Goal: Task Accomplishment & Management: Complete application form

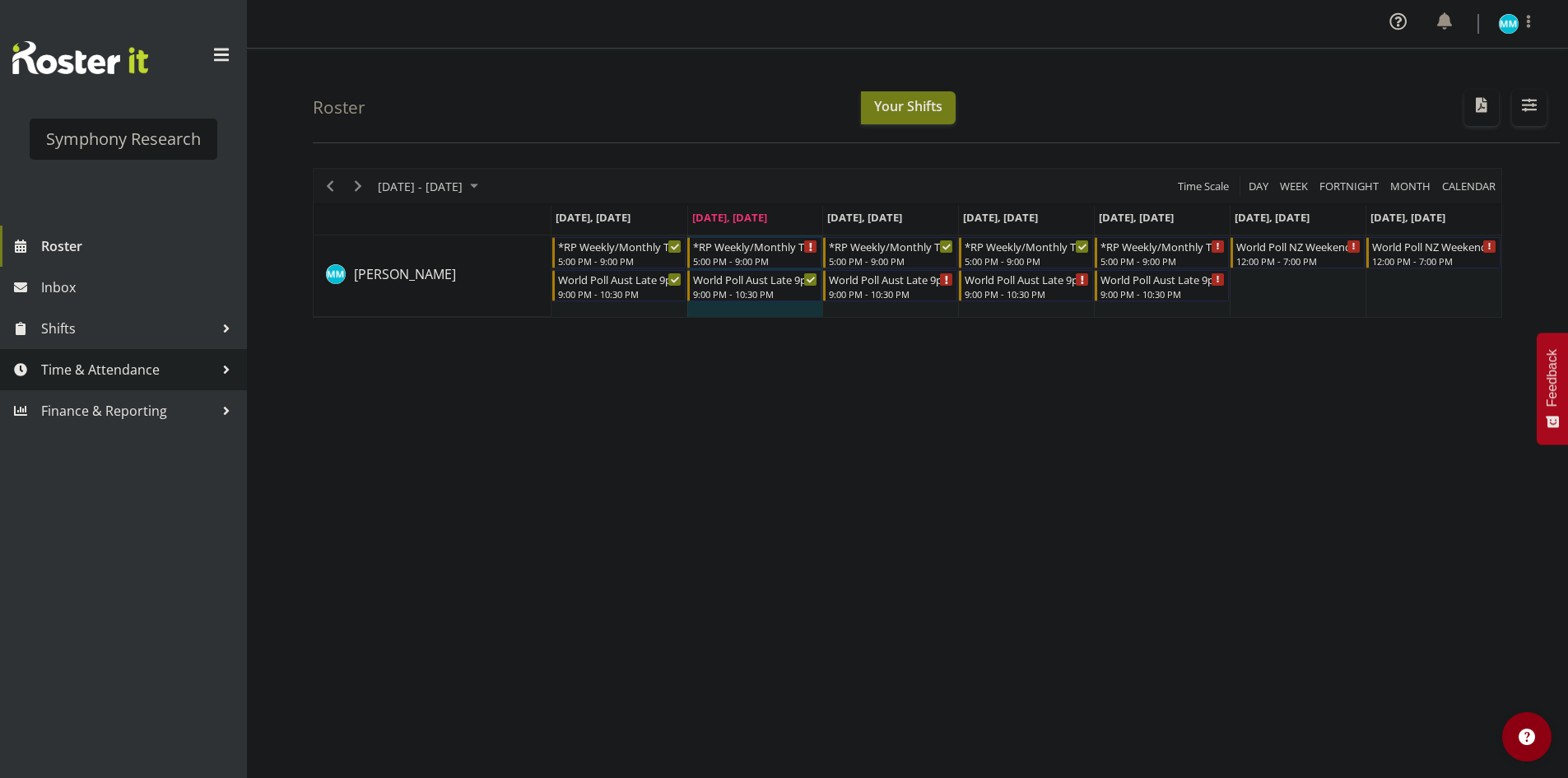
click at [108, 366] on span "Time & Attendance" at bounding box center [127, 370] width 173 height 25
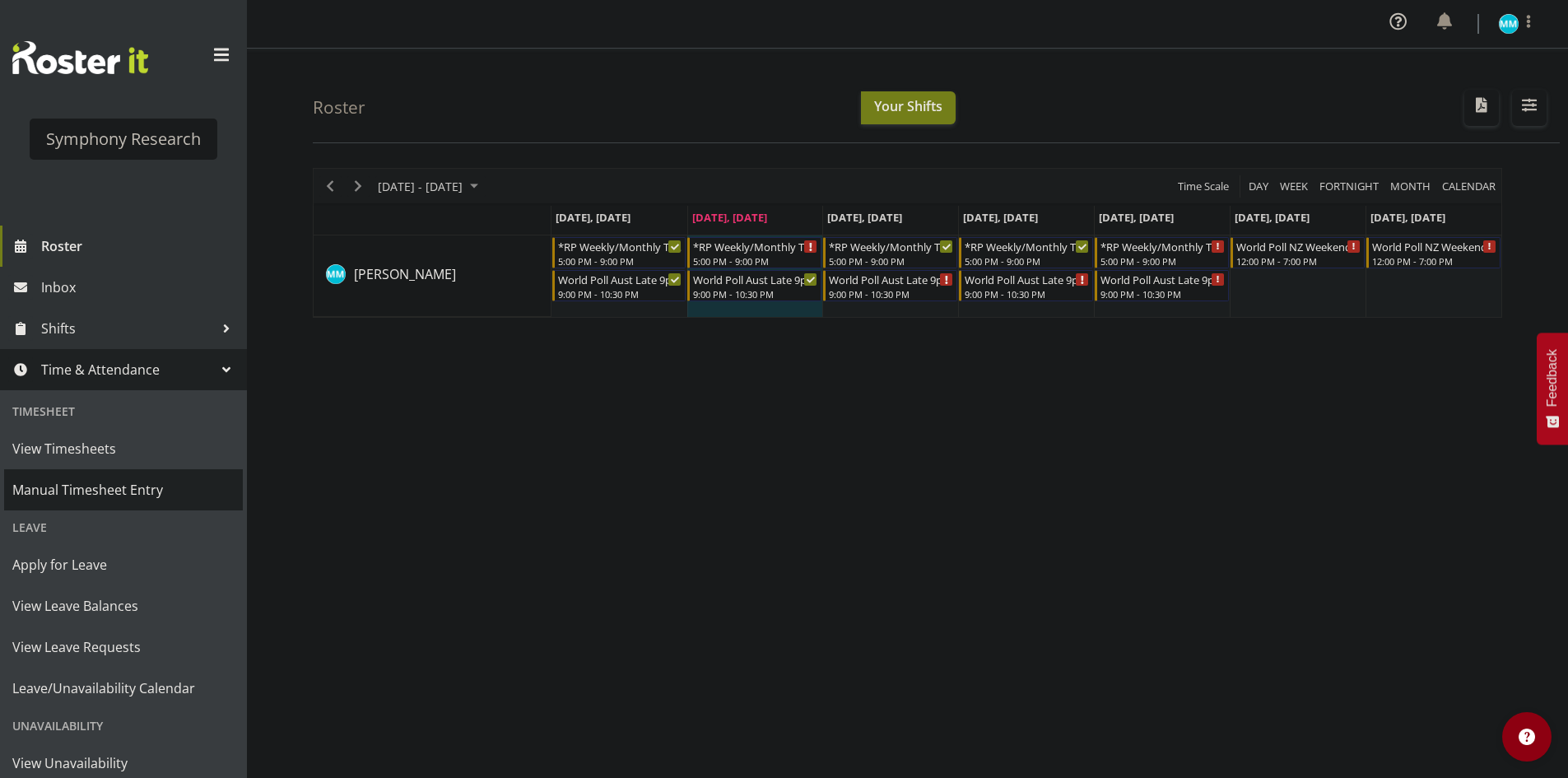
click at [97, 499] on span "Manual Timesheet Entry" at bounding box center [123, 489] width 222 height 25
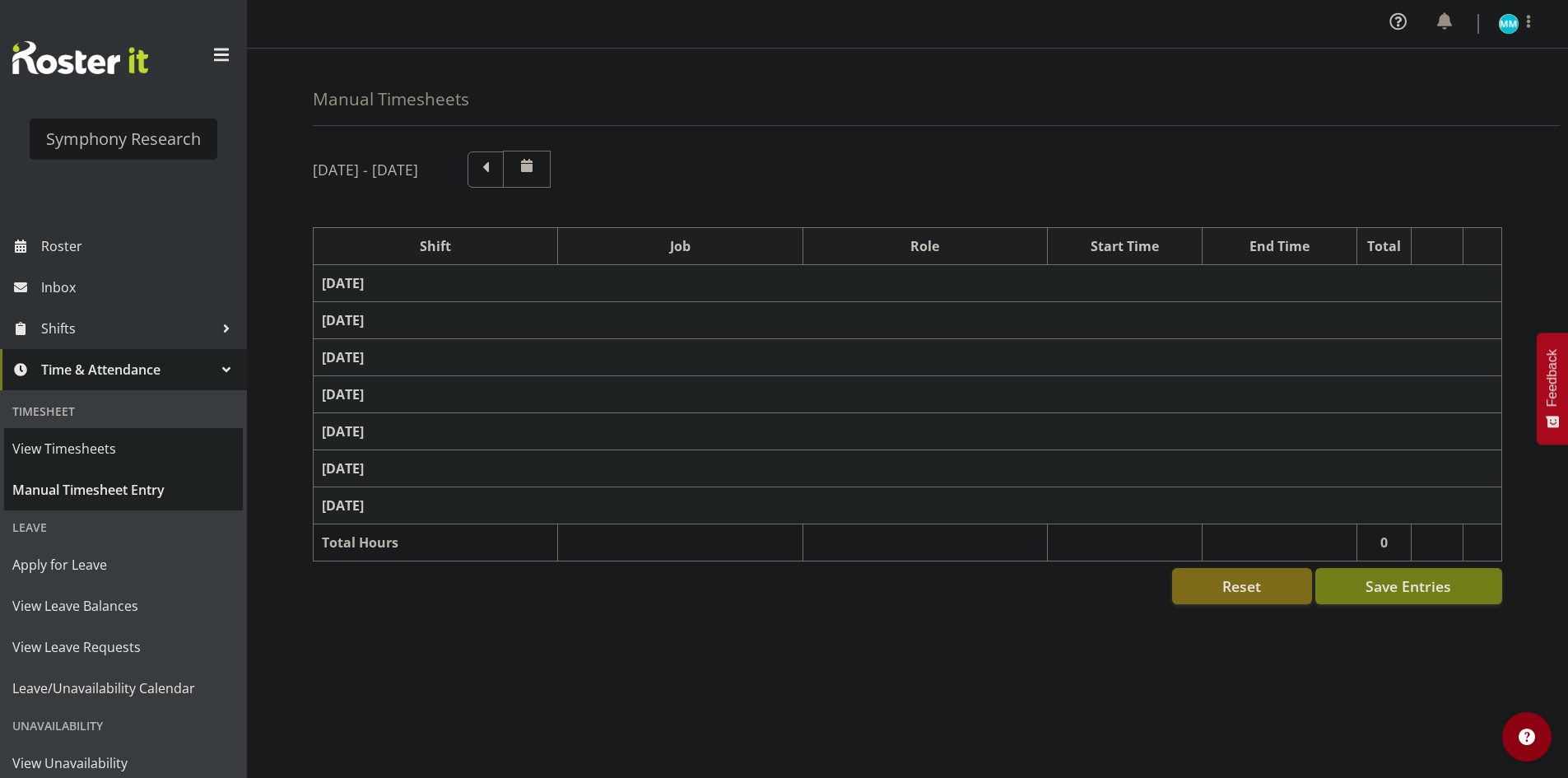
select select "48116"
select select "10585"
select select "47"
select select "56692"
select select "10499"
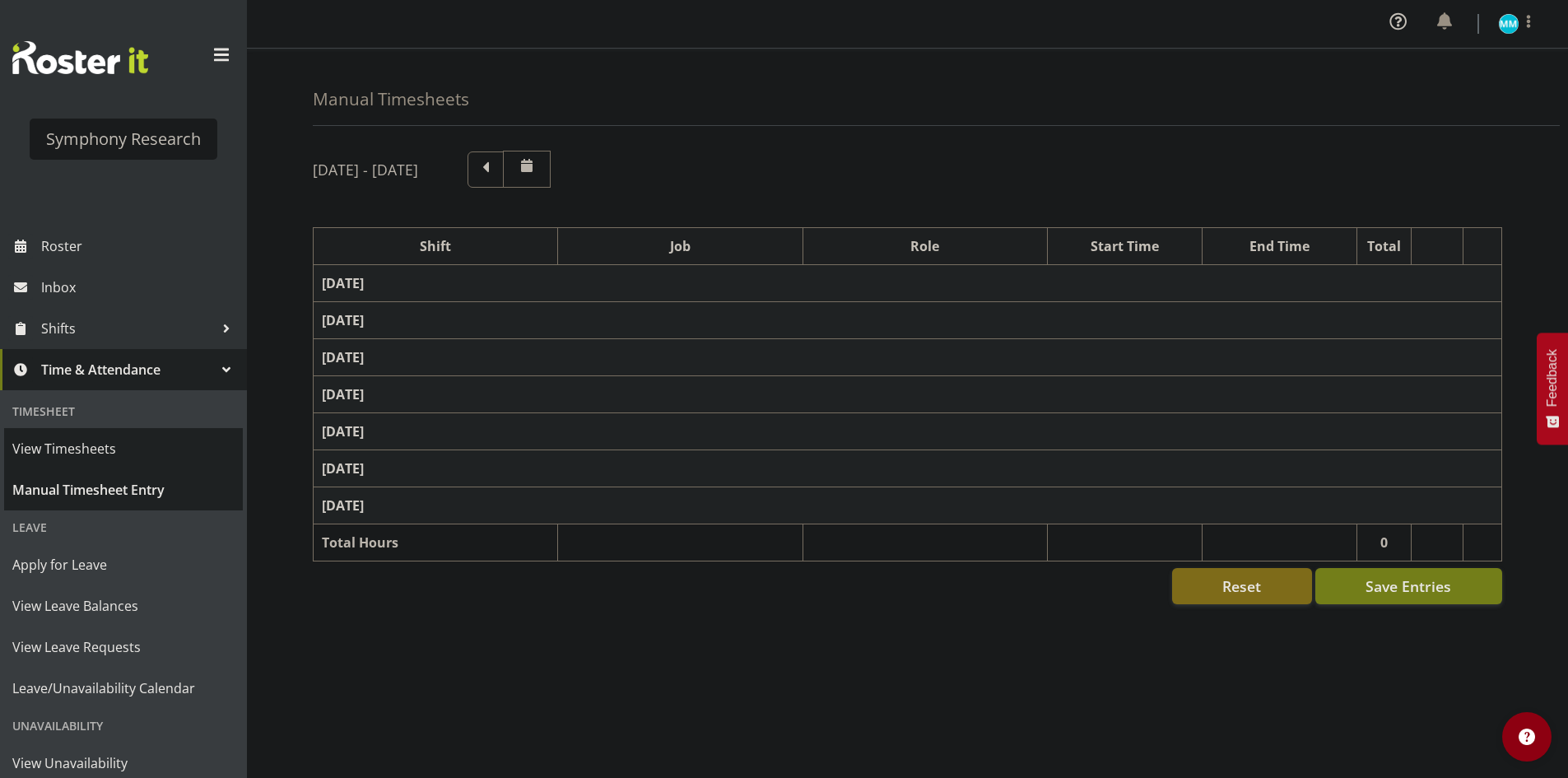
select select "47"
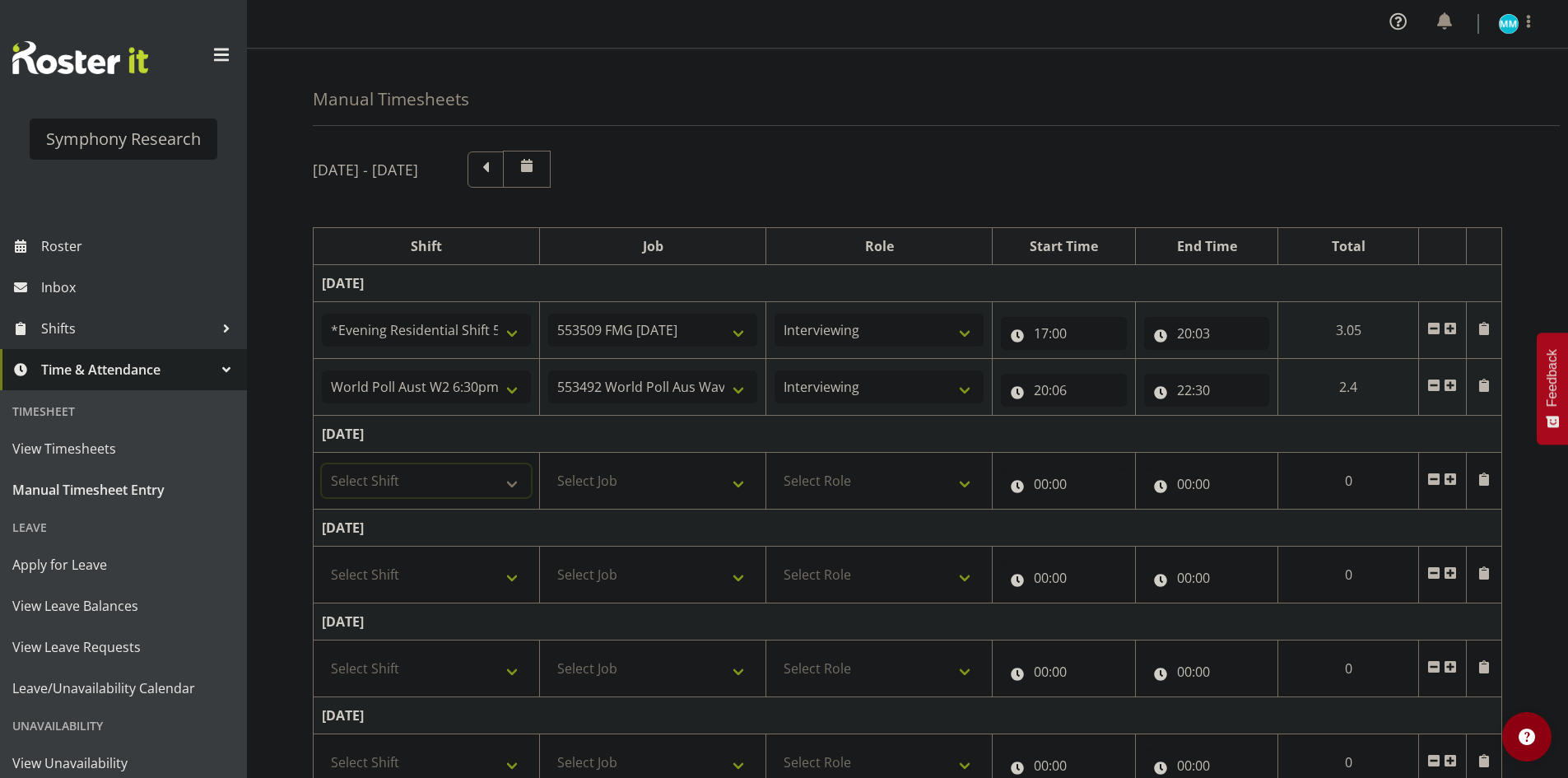
click at [447, 472] on select "Select Shift !!Weekend Residential (Roster IT Shift Label) *Business 9/10am ~ 4…" at bounding box center [426, 480] width 209 height 32
select select "48116"
click at [322, 464] on select "Select Shift !!Weekend Residential (Roster IT Shift Label) *Business 9/10am ~ 4…" at bounding box center [426, 480] width 209 height 32
click at [653, 492] on select "Select Job 550060 IF Admin 553492 World Poll Aus Wave 2 Main 2025 553493 World …" at bounding box center [653, 480] width 209 height 32
select select "10585"
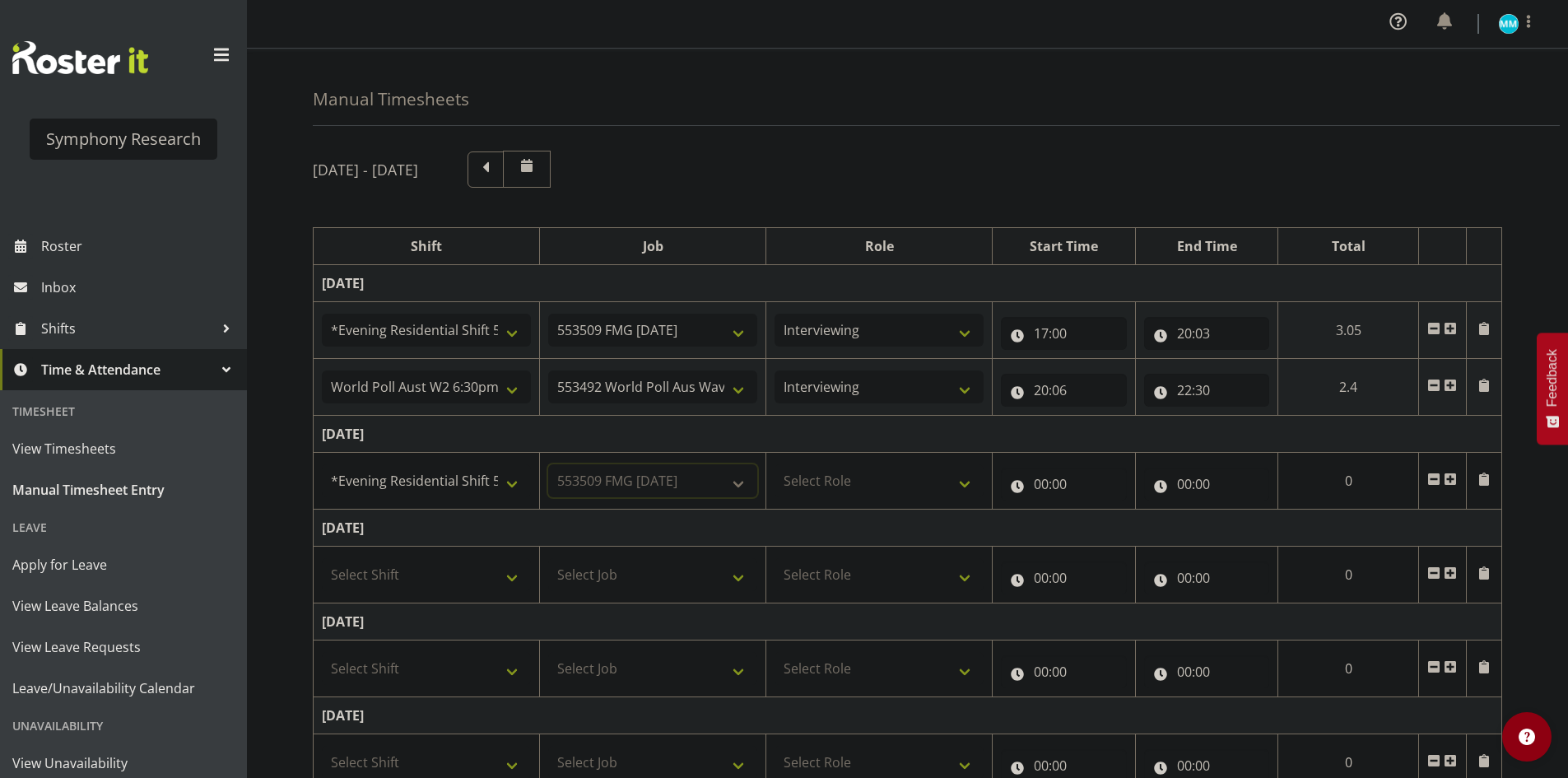
click at [549, 464] on select "Select Job 550060 IF Admin 553492 World Poll Aus Wave 2 Main 2025 553493 World …" at bounding box center [653, 480] width 209 height 32
click at [837, 470] on select "Select Role Briefing Interviewing" at bounding box center [878, 480] width 209 height 32
select select "47"
click at [774, 464] on select "Select Role Briefing Interviewing" at bounding box center [878, 480] width 209 height 32
drag, startPoint x: 1056, startPoint y: 483, endPoint x: 1084, endPoint y: 480, distance: 28.2
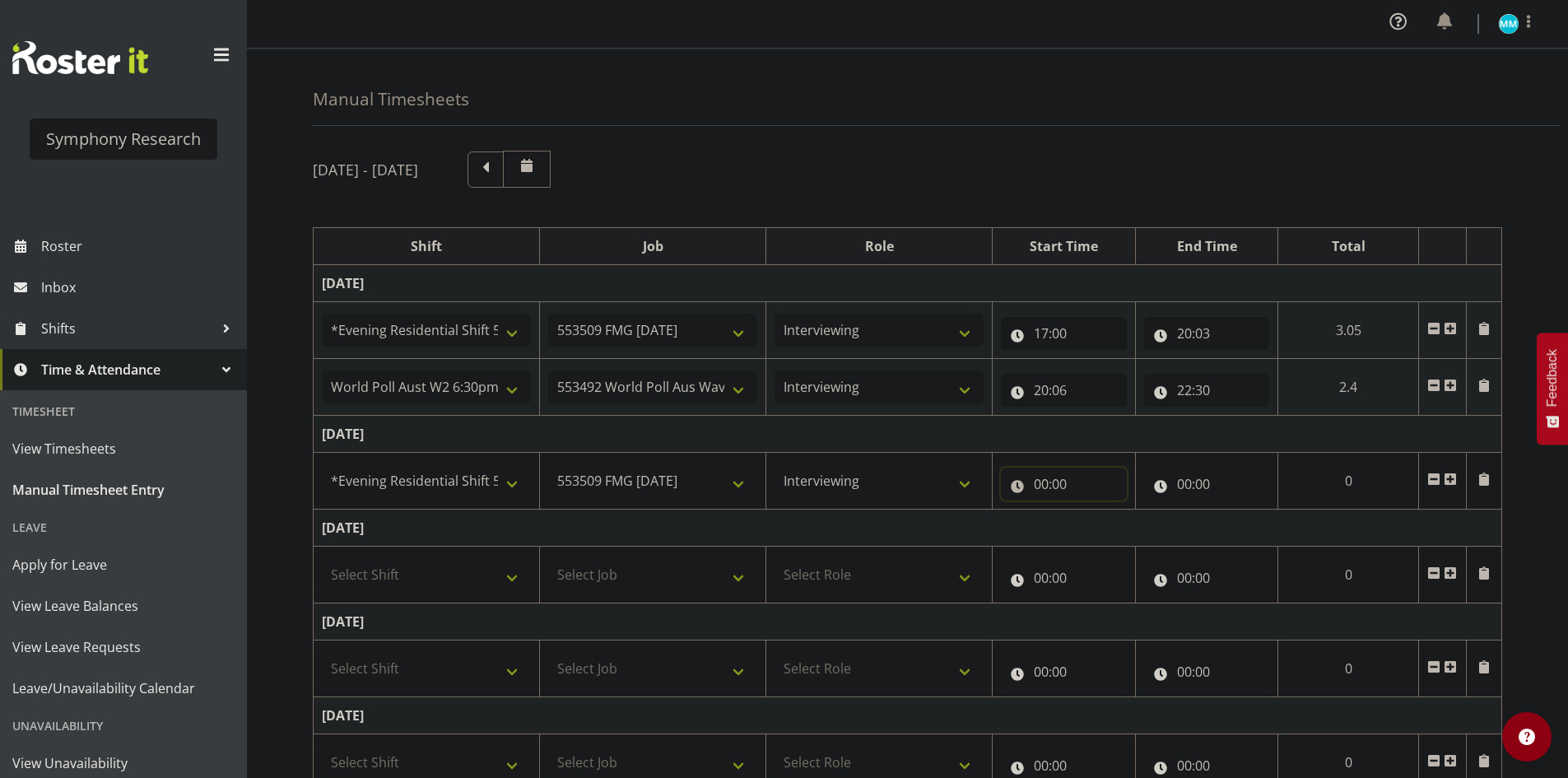
click at [1056, 483] on input "00:00" at bounding box center [1064, 484] width 126 height 32
click at [1138, 536] on select "00 01 02 03 04 05 06 07 08 09 10 11 12 13 14 15 16 17 18 19 20 21 22 23 24 25 2…" at bounding box center [1156, 526] width 37 height 32
click at [1114, 534] on select "00 01 02 03 04 05 06 07 08 09 10 11 12 13 14 15 16 17 18 19 20 21 22 23" at bounding box center [1113, 526] width 37 height 32
select select "17"
click at [1132, 511] on select "00 01 02 03 04 05 06 07 08 09 10 11 12 13 14 15 16 17 18 19 20 21 22 23" at bounding box center [1113, 526] width 37 height 32
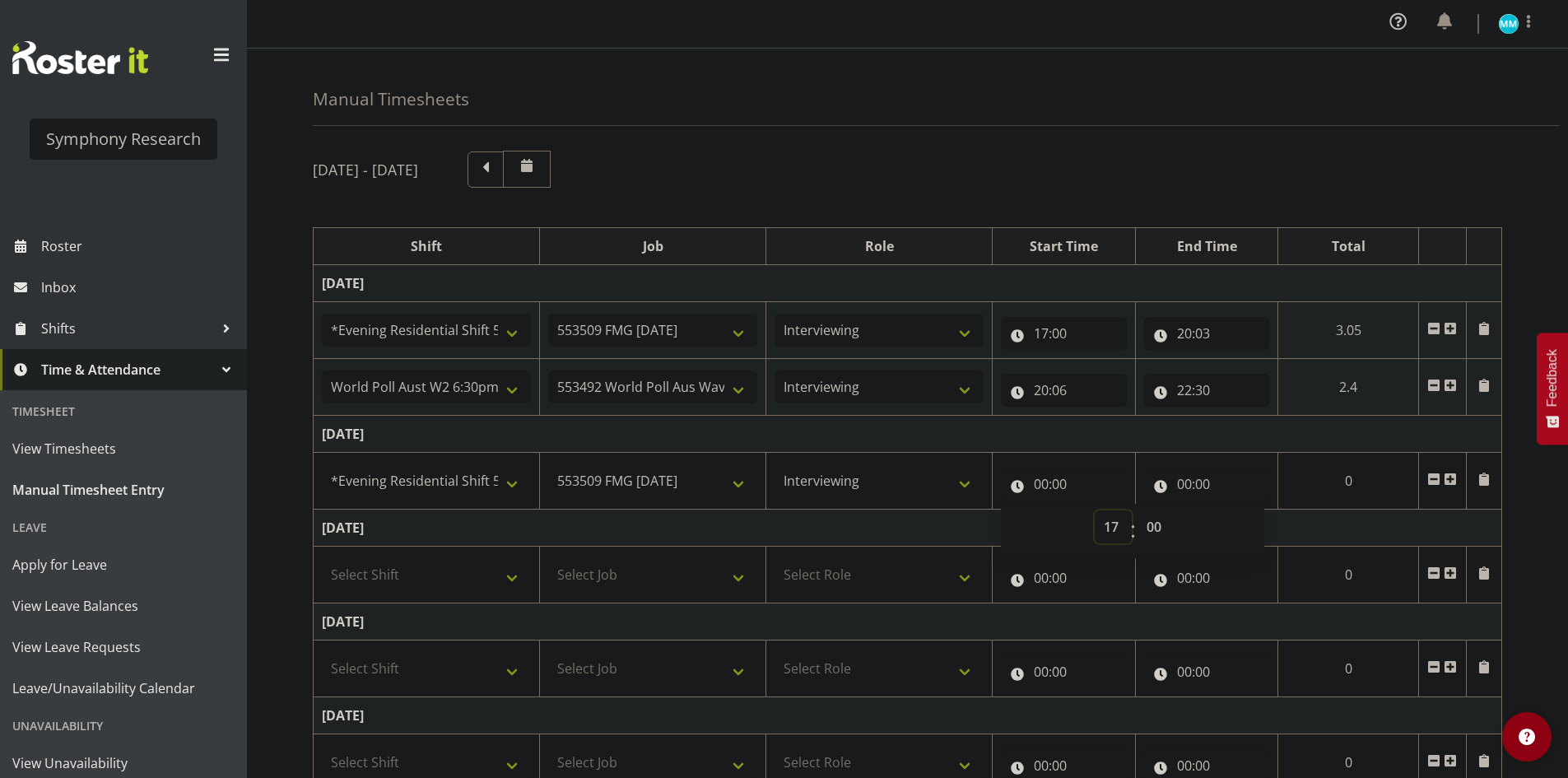
type input "17:00"
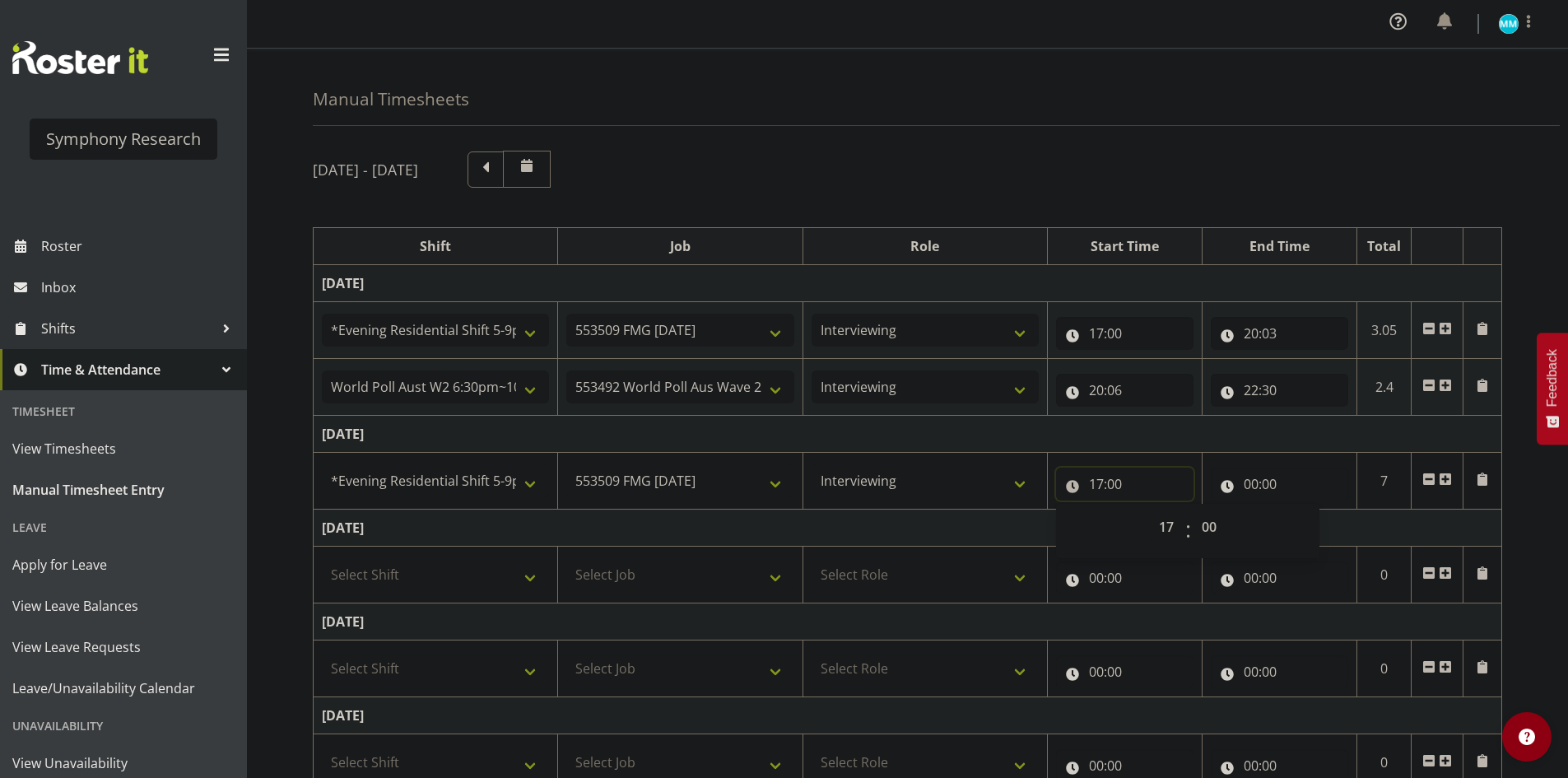
click at [1181, 489] on input "17:00" at bounding box center [1125, 484] width 137 height 32
click at [1254, 477] on input "00:00" at bounding box center [1279, 484] width 137 height 32
click at [1314, 528] on select "00 01 02 03 04 05 06 07 08 09 10 11 12 13 14 15 16 17 18 19 20 21 22 23" at bounding box center [1323, 526] width 37 height 32
select select "21"
click at [1304, 511] on select "00 01 02 03 04 05 06 07 08 09 10 11 12 13 14 15 16 17 18 19 20 21 22 23" at bounding box center [1323, 526] width 37 height 32
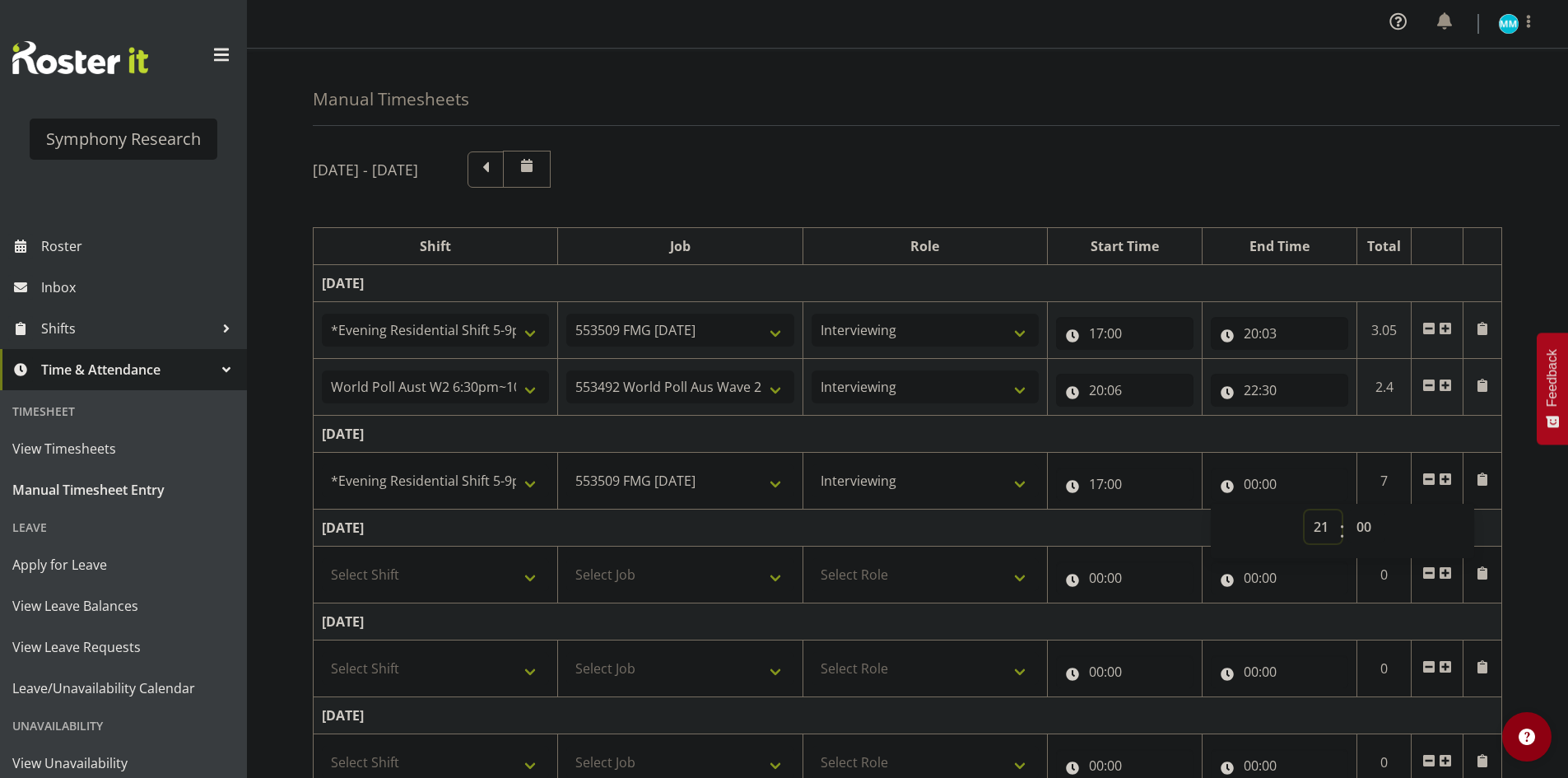
type input "21:00"
click at [1365, 522] on select "00 01 02 03 04 05 06 07 08 09 10 11 12 13 14 15 16 17 18 19 20 21 22 23 24 25 2…" at bounding box center [1367, 526] width 37 height 32
select select "3"
click at [1348, 511] on select "00 01 02 03 04 05 06 07 08 09 10 11 12 13 14 15 16 17 18 19 20 21 22 23 24 25 2…" at bounding box center [1367, 526] width 37 height 32
type input "21:03"
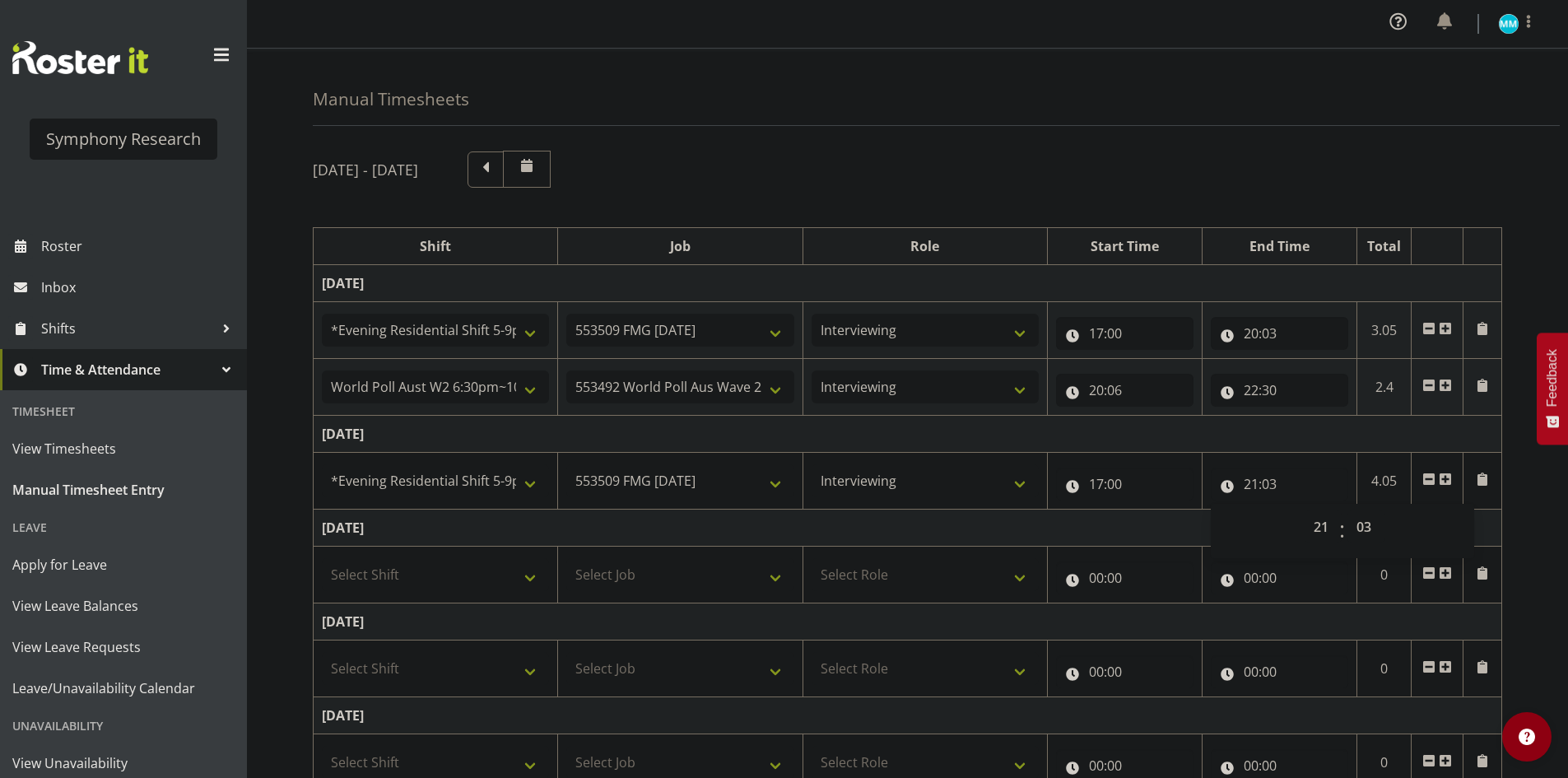
click at [1288, 200] on div "September 8th - September 14th 2025 Shift Job Role Start Time End Time Total Mo…" at bounding box center [940, 604] width 1255 height 933
click at [1446, 486] on span at bounding box center [1445, 481] width 13 height 19
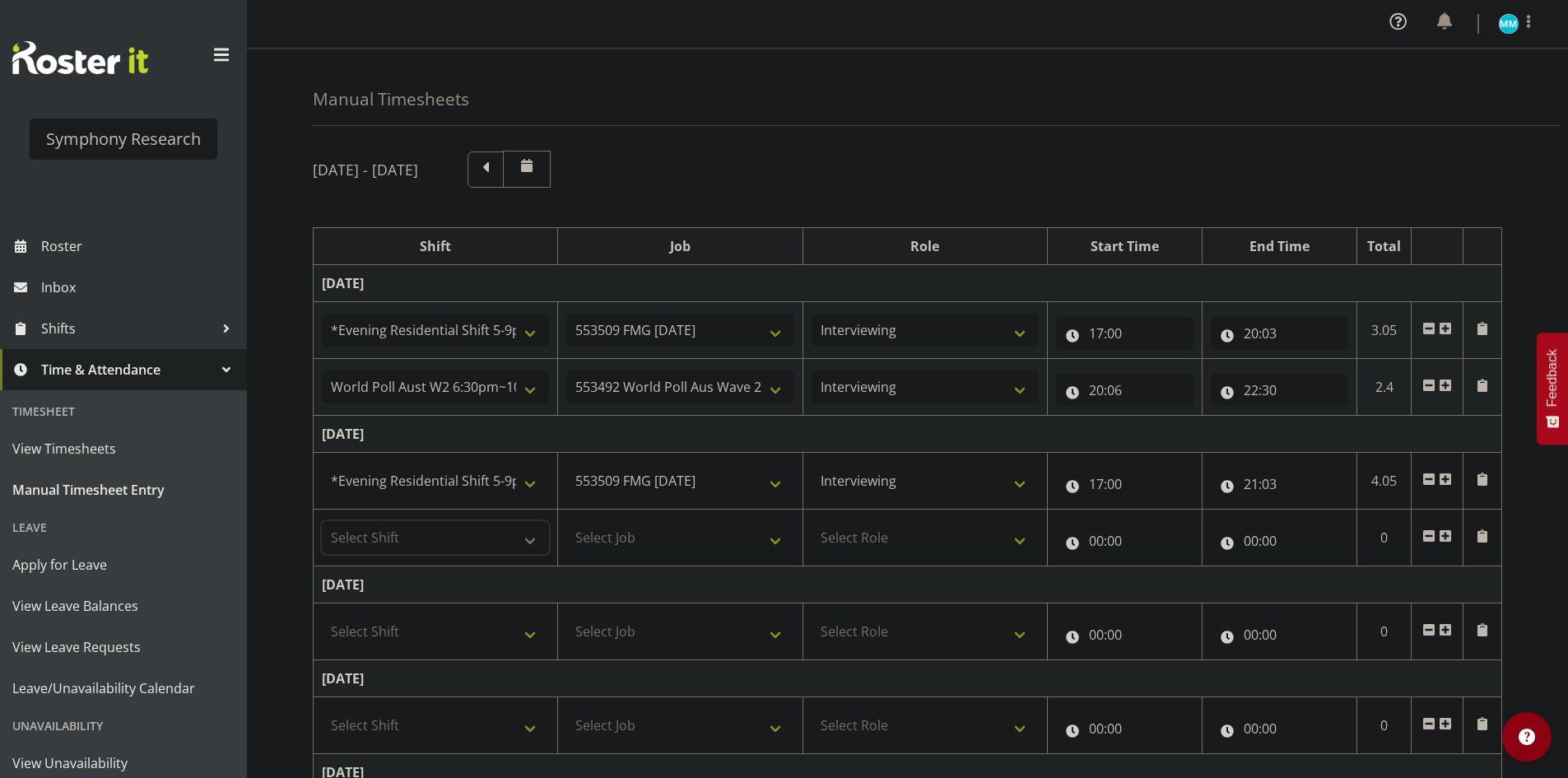
click at [451, 537] on select "Select Shift !!Weekend Residential (Roster IT Shift Label) *Business 9/10am ~ 4…" at bounding box center [435, 537] width 227 height 32
select select "11547"
click at [322, 521] on select "Select Shift !!Weekend Residential (Roster IT Shift Label) *Business 9/10am ~ 4…" at bounding box center [435, 537] width 227 height 32
click at [673, 542] on select "Select Job 550060 IF Admin 553492 World Poll Aus Wave 2 Main 2025 553493 World …" at bounding box center [680, 537] width 227 height 32
select select "10499"
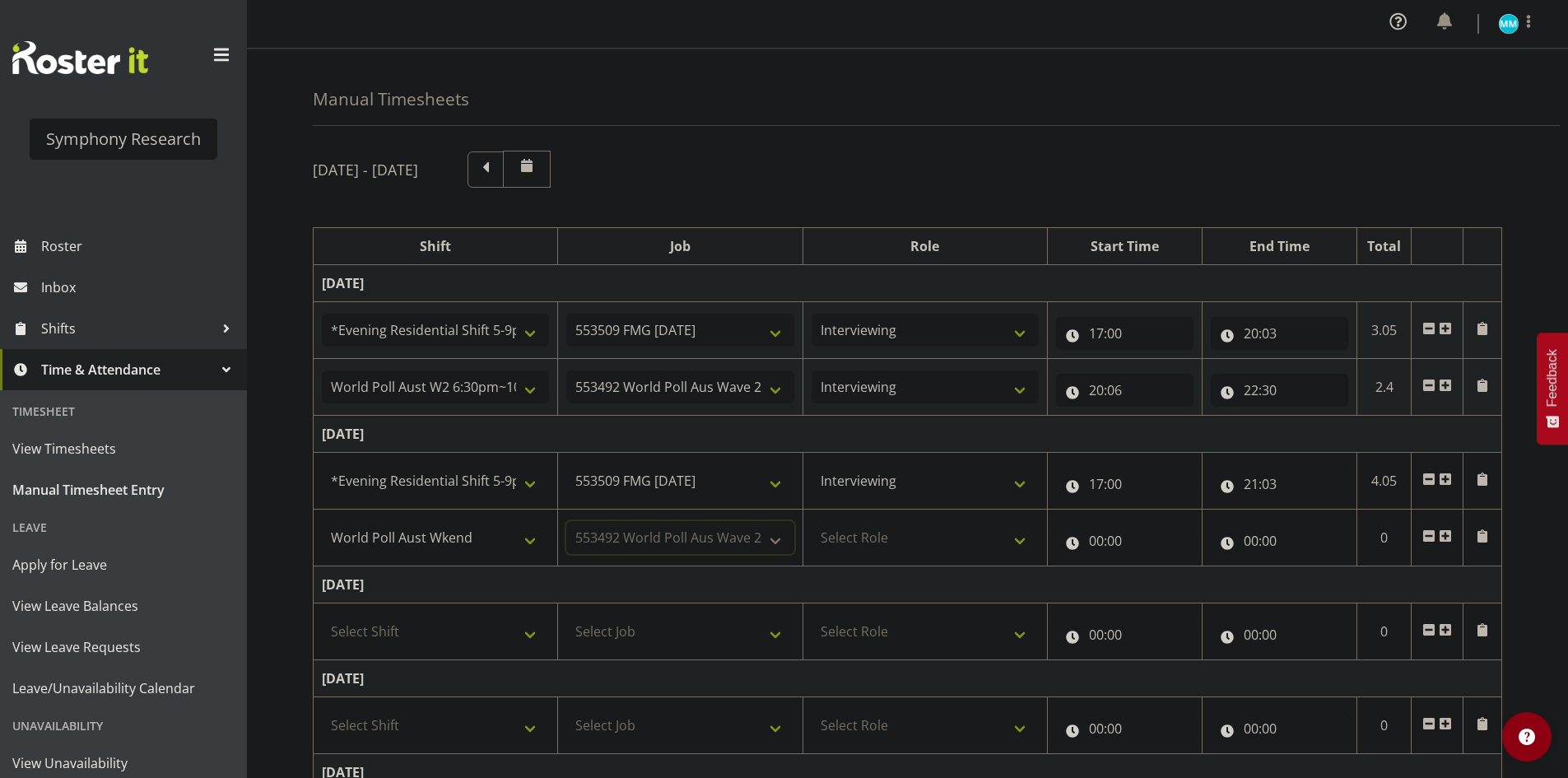
click at [566, 521] on select "Select Job 550060 IF Admin 553492 World Poll Aus Wave 2 Main 2025 553493 World …" at bounding box center [680, 537] width 227 height 32
click at [934, 530] on select "Select Role Briefing Interviewing" at bounding box center [925, 537] width 227 height 32
select select "47"
click at [811, 521] on select "Select Role Briefing Interviewing" at bounding box center [925, 537] width 227 height 32
click at [1145, 534] on input "00:00" at bounding box center [1125, 540] width 137 height 32
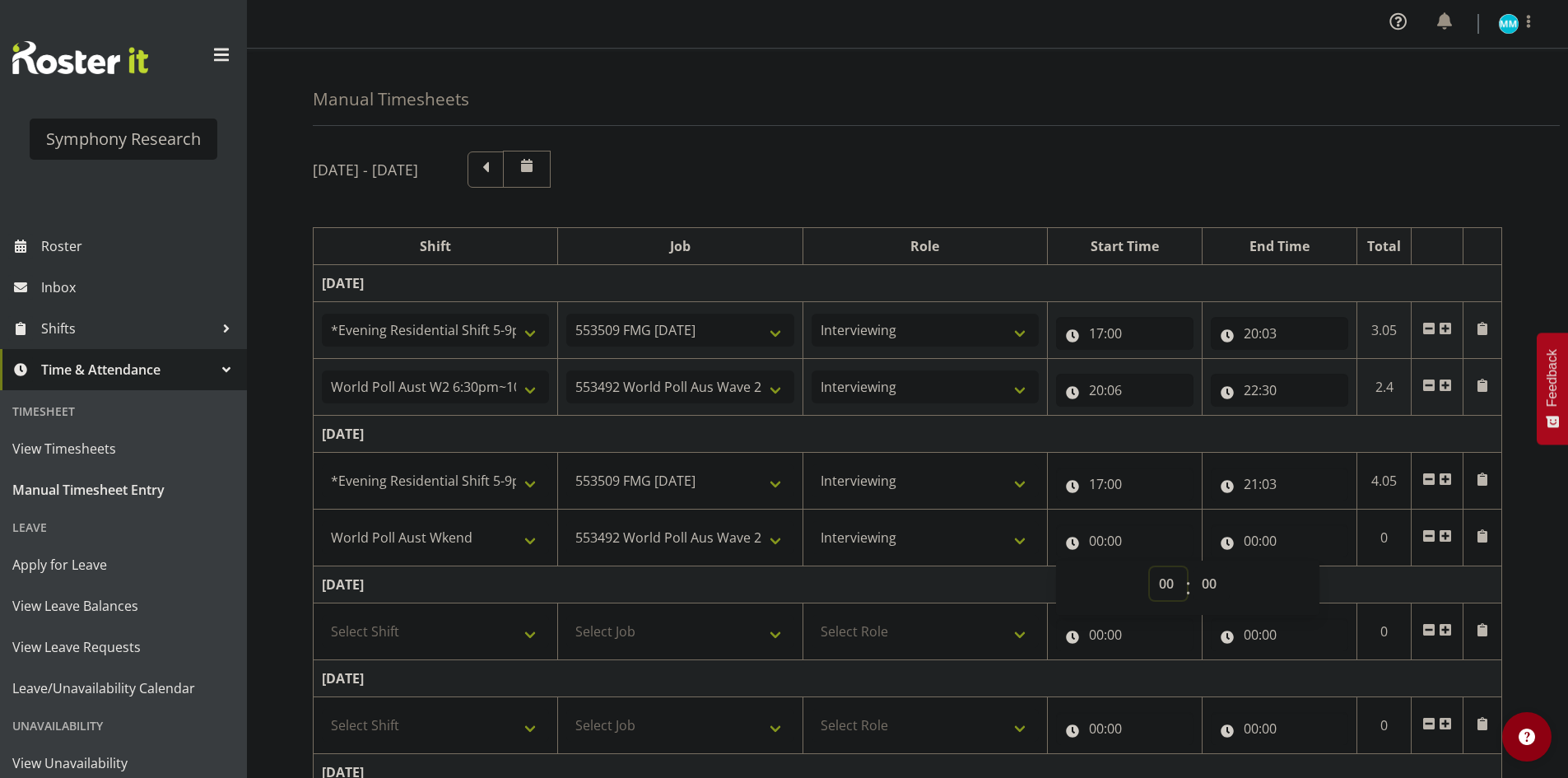
click at [1173, 576] on select "00 01 02 03 04 05 06 07 08 09 10 11 12 13 14 15 16 17 18 19 20 21 22 23" at bounding box center [1169, 583] width 37 height 32
select select "21"
click at [1150, 567] on select "00 01 02 03 04 05 06 07 08 09 10 11 12 13 14 15 16 17 18 19 20 21 22 23" at bounding box center [1169, 583] width 37 height 32
type input "21:00"
click at [1217, 589] on select "00 01 02 03 04 05 06 07 08 09 10 11 12 13 14 15 16 17 18 19 20 21 22 23 24 25 2…" at bounding box center [1212, 583] width 37 height 32
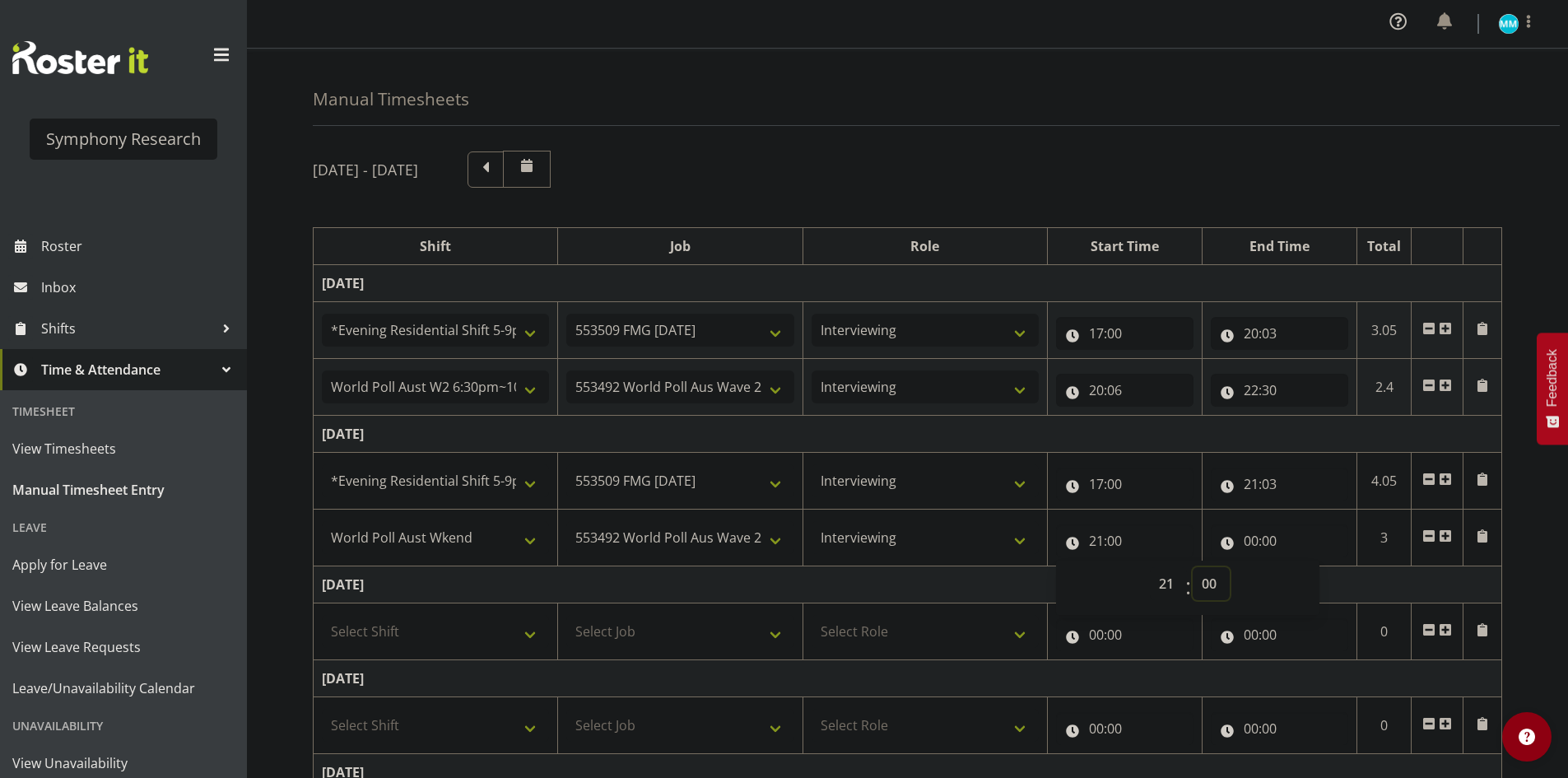
select select "33"
click at [1193, 567] on select "00 01 02 03 04 05 06 07 08 09 10 11 12 13 14 15 16 17 18 19 20 21 22 23 24 25 2…" at bounding box center [1212, 583] width 37 height 32
type input "21:33"
click at [1254, 539] on input "00:00" at bounding box center [1279, 540] width 137 height 32
click at [1323, 577] on select "00 01 02 03 04 05 06 07 08 09 10 11 12 13 14 15 16 17 18 19 20 21 22 23" at bounding box center [1323, 583] width 37 height 32
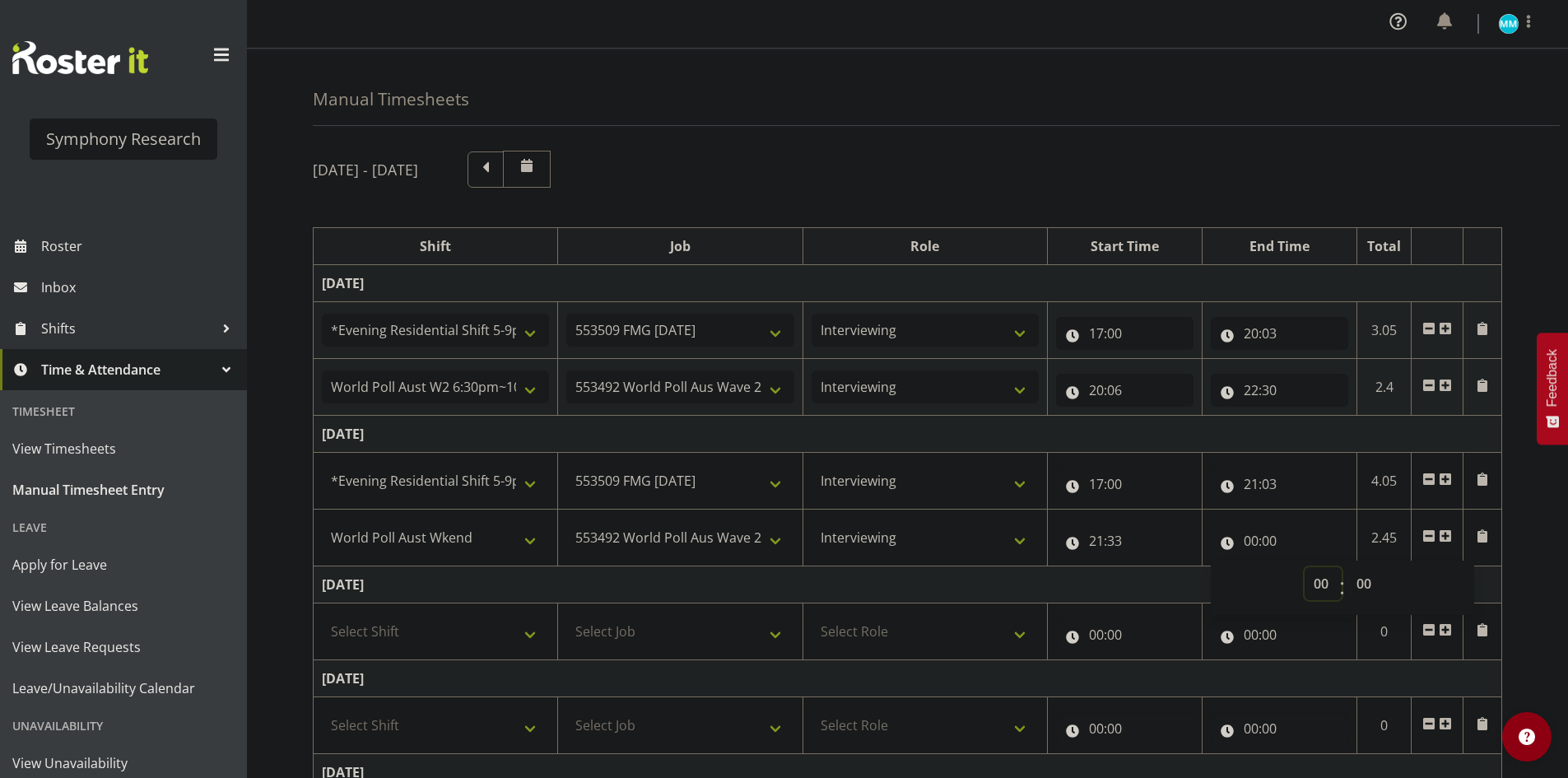
select select "22"
click at [1304, 567] on select "00 01 02 03 04 05 06 07 08 09 10 11 12 13 14 15 16 17 18 19 20 21 22 23" at bounding box center [1323, 583] width 37 height 32
type input "22:00"
click at [1363, 576] on select "00 01 02 03 04 05 06 07 08 09 10 11 12 13 14 15 16 17 18 19 20 21 22 23 24 25 2…" at bounding box center [1367, 583] width 37 height 32
select select "30"
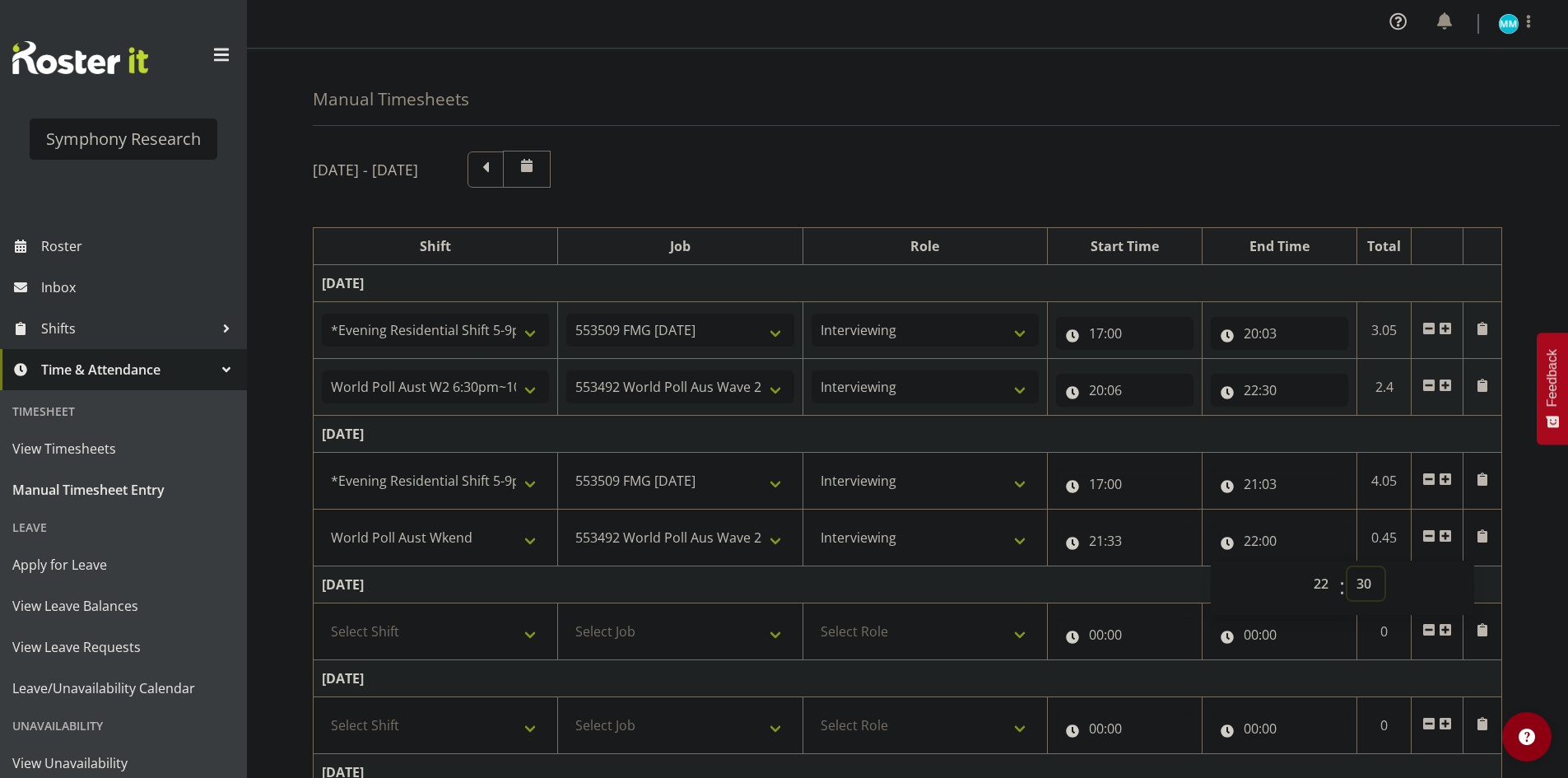
click at [1348, 567] on select "00 01 02 03 04 05 06 07 08 09 10 11 12 13 14 15 16 17 18 19 20 21 22 23 24 25 2…" at bounding box center [1367, 583] width 37 height 32
type input "22:30"
click at [1308, 433] on td "Tuesday 9th September 2025" at bounding box center [908, 434] width 1188 height 37
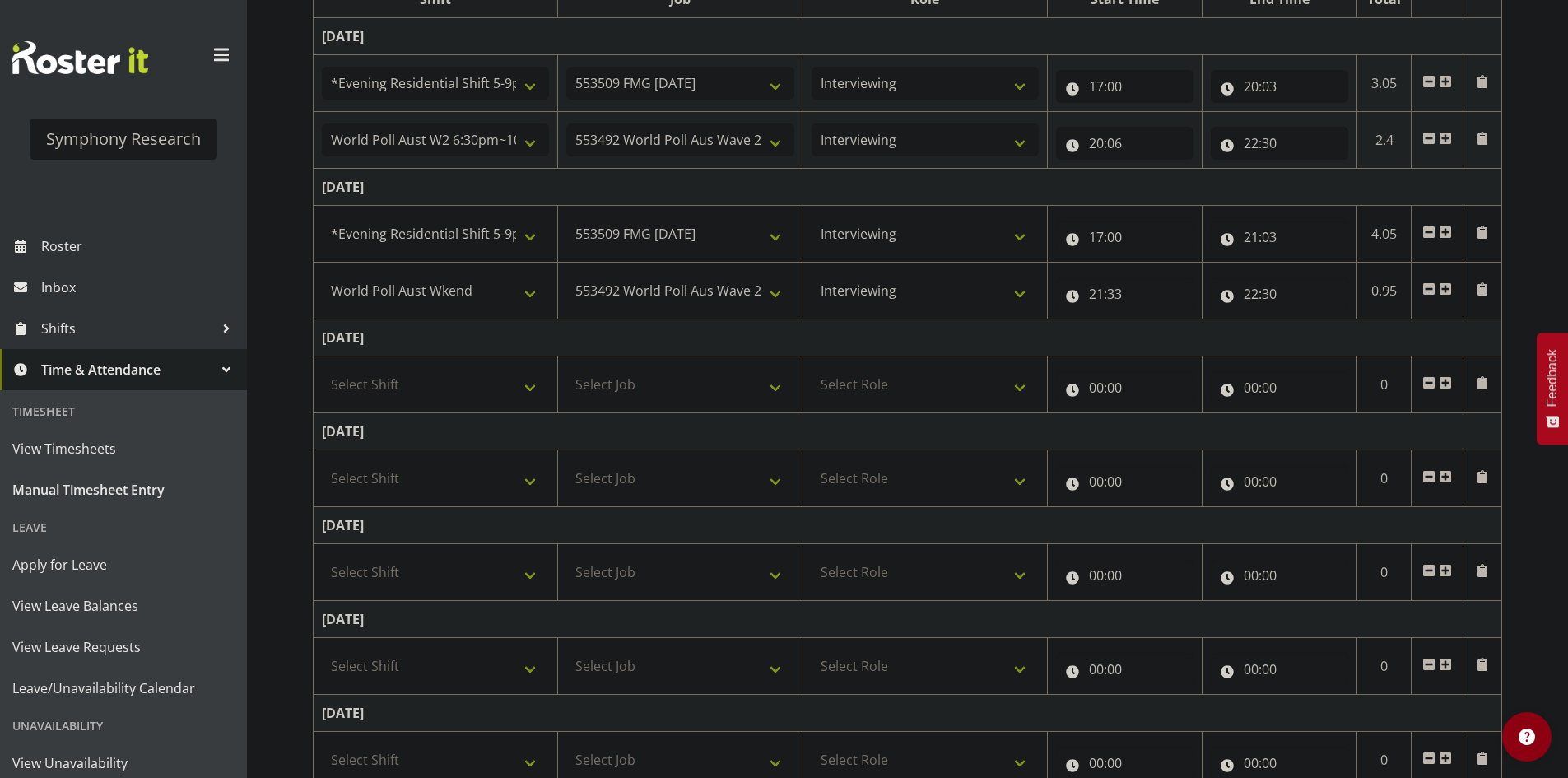
scroll to position [362, 0]
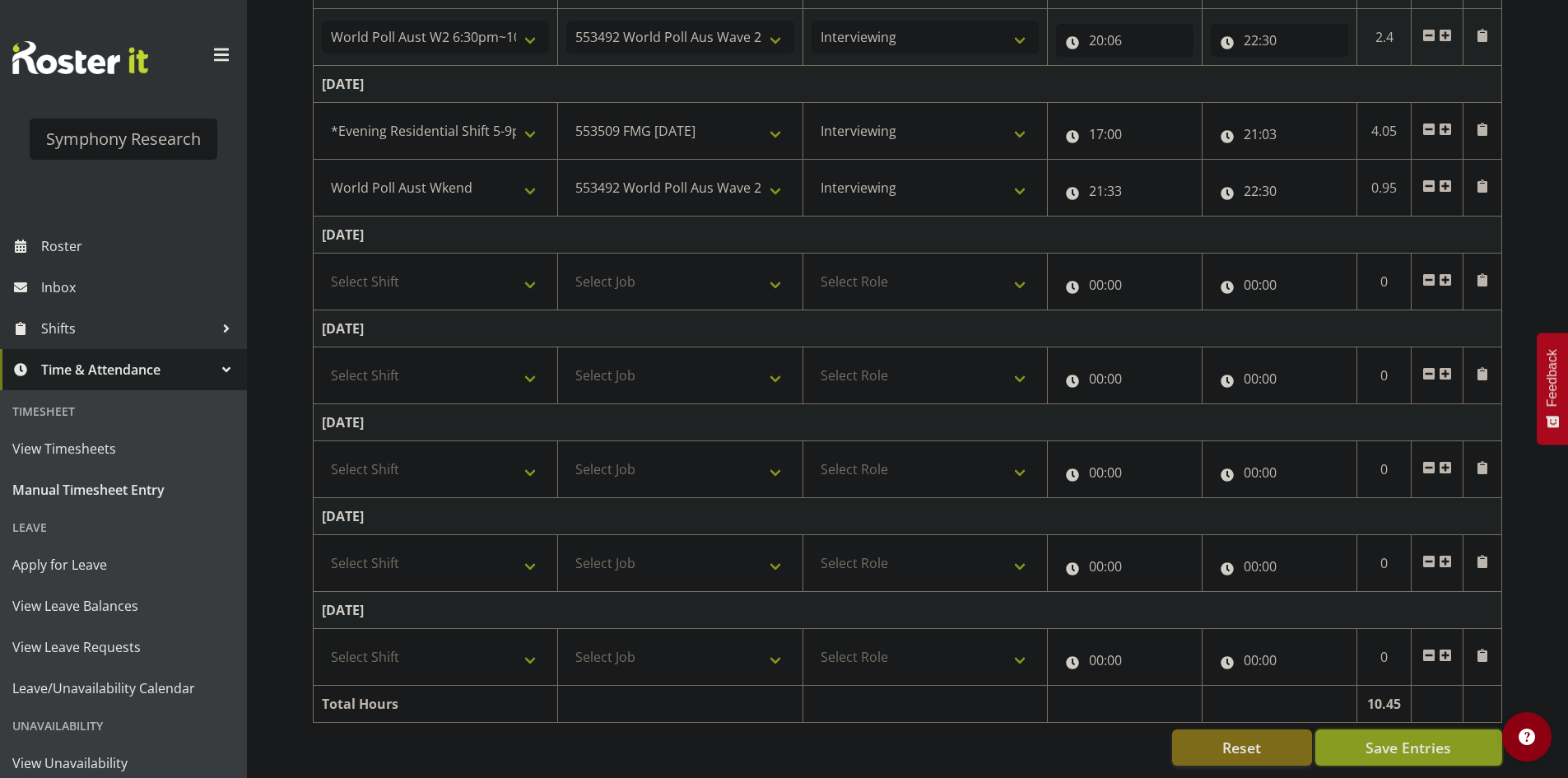
click at [1427, 737] on span "Save Entries" at bounding box center [1408, 747] width 85 height 21
